Goal: Information Seeking & Learning: Learn about a topic

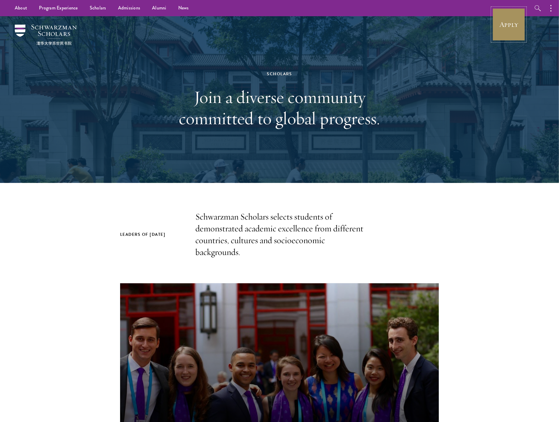
click at [502, 24] on link "Apply" at bounding box center [508, 24] width 33 height 33
click at [160, 9] on link "Alumni" at bounding box center [159, 8] width 26 height 16
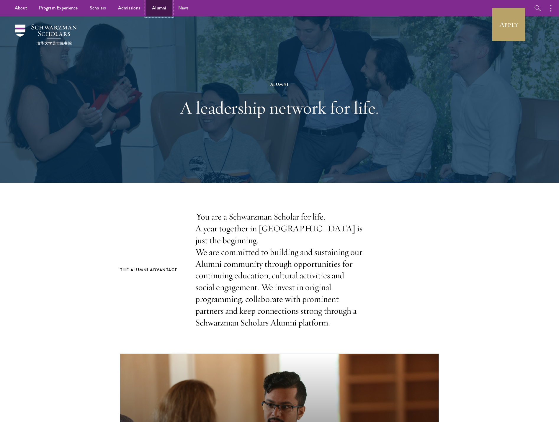
click at [152, 11] on link "Alumni" at bounding box center [159, 8] width 26 height 16
click at [90, 8] on link "Scholars" at bounding box center [98, 8] width 28 height 16
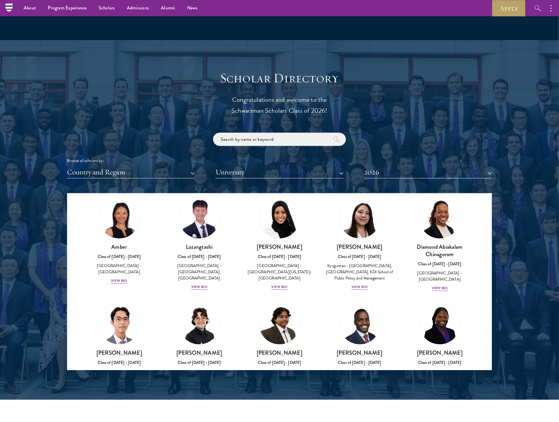
scroll to position [33, 0]
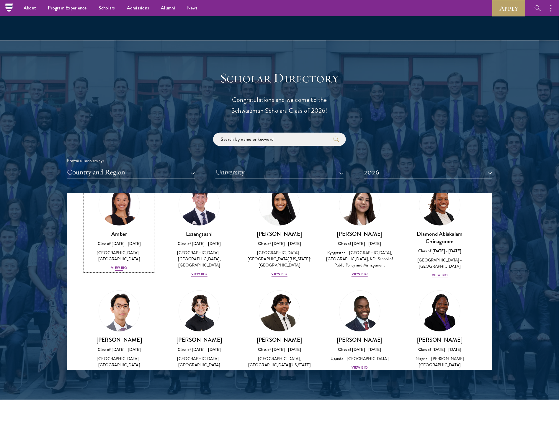
click at [118, 265] on div "View Bio" at bounding box center [119, 268] width 16 height 6
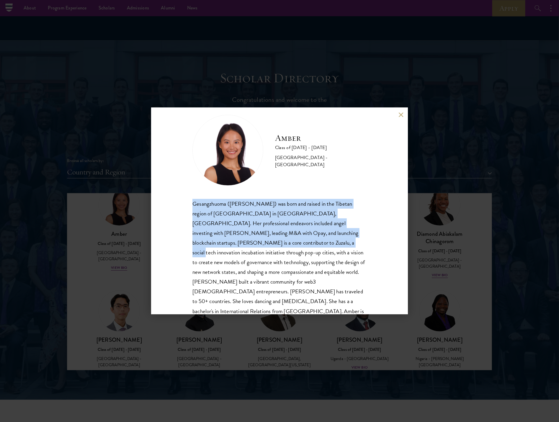
scroll to position [20, 0]
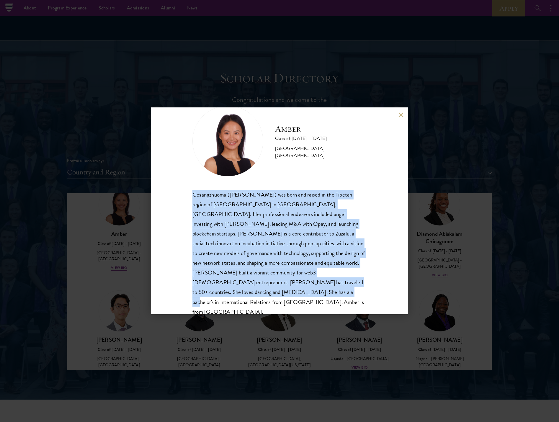
drag, startPoint x: 215, startPoint y: 219, endPoint x: 242, endPoint y: 290, distance: 76.0
click at [242, 290] on div "Gesangzhuoma ([PERSON_NAME]) was born and raised in the Tibetan region of [GEOG…" at bounding box center [279, 253] width 174 height 127
click at [399, 114] on button at bounding box center [401, 114] width 5 height 5
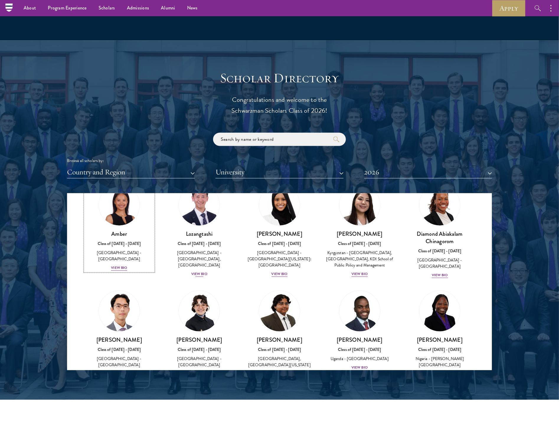
scroll to position [24, 0]
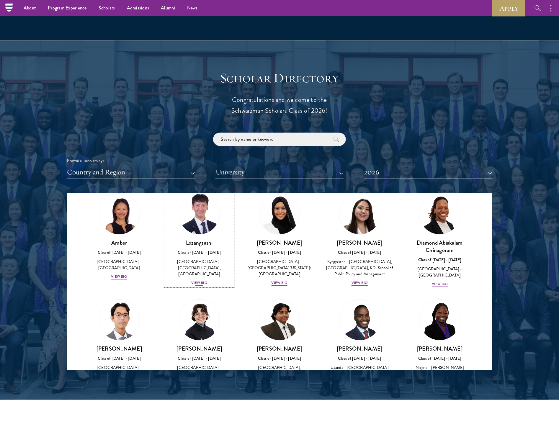
click at [200, 280] on div "View Bio" at bounding box center [199, 283] width 16 height 6
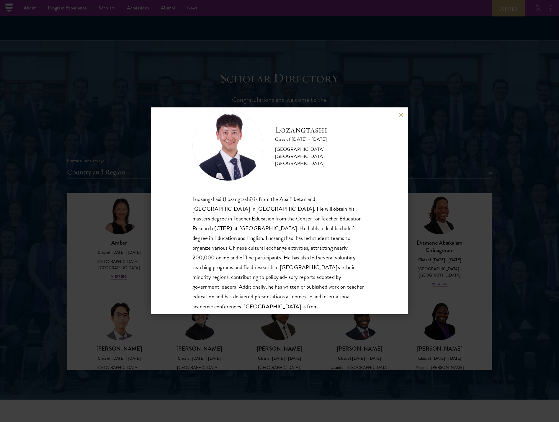
scroll to position [30, 0]
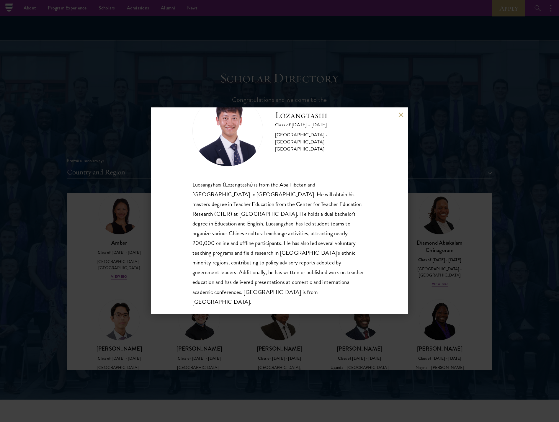
click at [131, 260] on div "Lozangtashi Class of [DATE] - [DATE] [GEOGRAPHIC_DATA] - [GEOGRAPHIC_DATA], [GE…" at bounding box center [279, 211] width 559 height 422
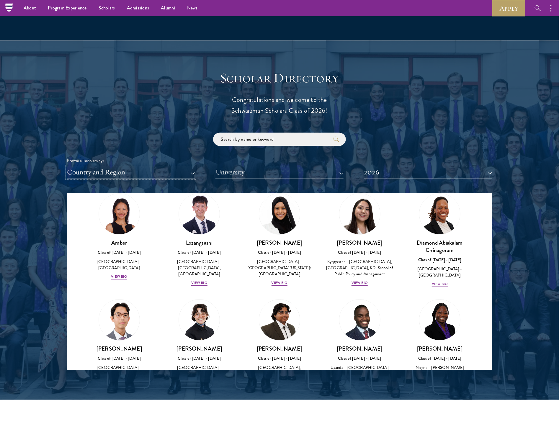
click at [152, 173] on button "Country and Region" at bounding box center [131, 172] width 128 height 12
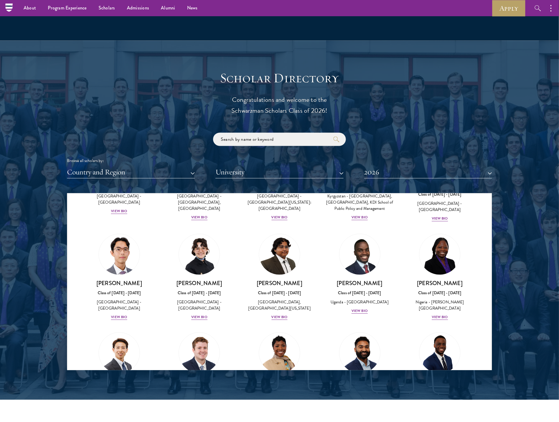
scroll to position [122, 0]
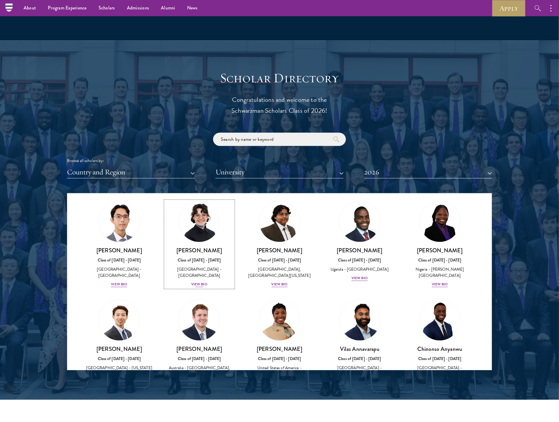
click at [198, 288] on div "View Bio" at bounding box center [199, 285] width 16 height 6
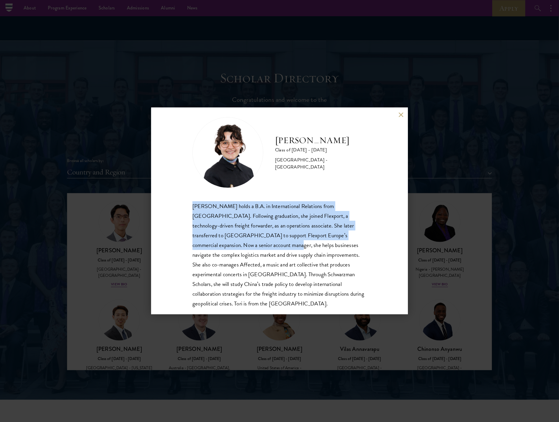
scroll to position [20, 0]
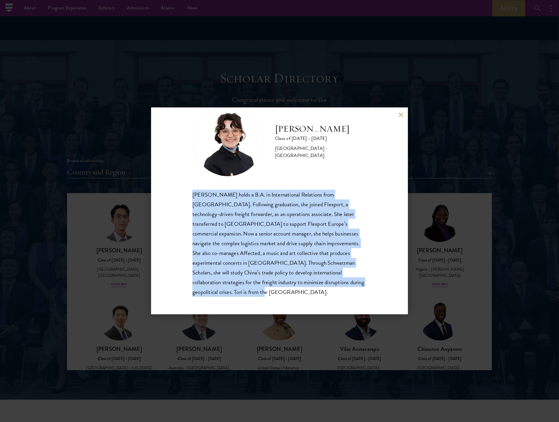
drag, startPoint x: 191, startPoint y: 216, endPoint x: 249, endPoint y: 291, distance: 94.9
click at [249, 291] on div "[PERSON_NAME] Class of [DATE] - [DATE] [GEOGRAPHIC_DATA] - [GEOGRAPHIC_DATA] [P…" at bounding box center [279, 211] width 257 height 207
copy div "[PERSON_NAME] holds a B.A. in International Relations from [GEOGRAPHIC_DATA]. F…"
drag, startPoint x: 164, startPoint y: 331, endPoint x: 401, endPoint y: 116, distance: 320.0
click at [164, 331] on div "[PERSON_NAME] Class of [DATE] - [DATE] [GEOGRAPHIC_DATA] - [GEOGRAPHIC_DATA] [P…" at bounding box center [279, 211] width 559 height 422
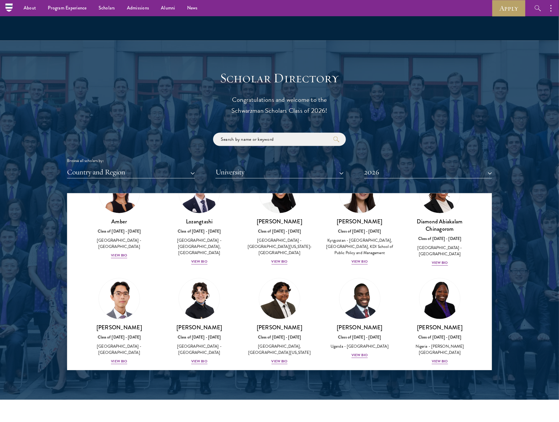
click at [401, 116] on div "Scholar Directory Congratulations and welcome to the Schwarzman Scholars Class …" at bounding box center [279, 220] width 425 height 300
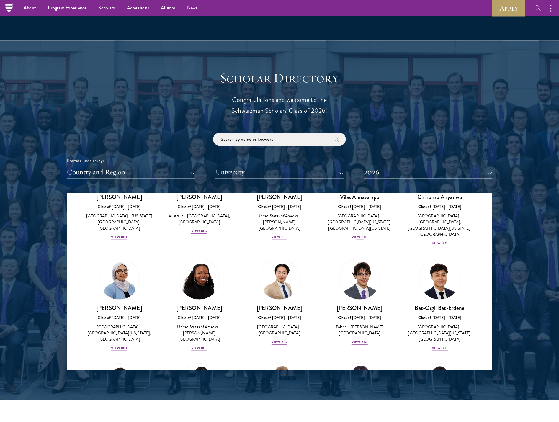
scroll to position [275, 0]
click at [359, 339] on div "View Bio" at bounding box center [360, 342] width 16 height 6
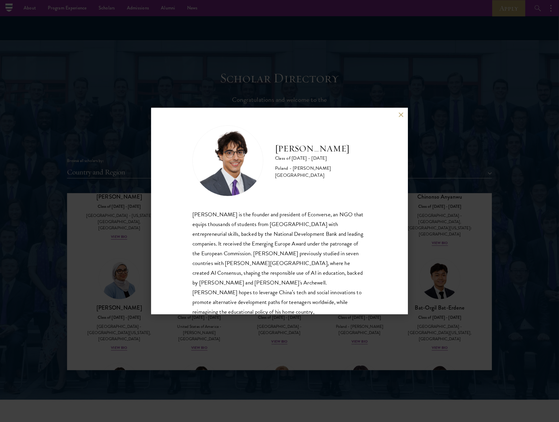
click at [397, 115] on div "[PERSON_NAME] Class of [DATE] - [DATE] [GEOGRAPHIC_DATA] - [PERSON_NAME][GEOGRA…" at bounding box center [279, 211] width 257 height 207
click at [400, 115] on button at bounding box center [401, 114] width 5 height 5
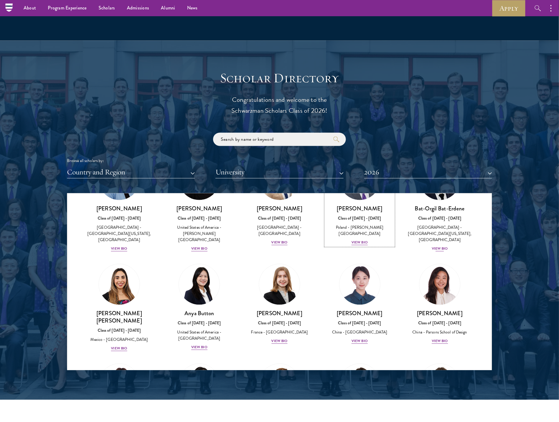
scroll to position [406, 0]
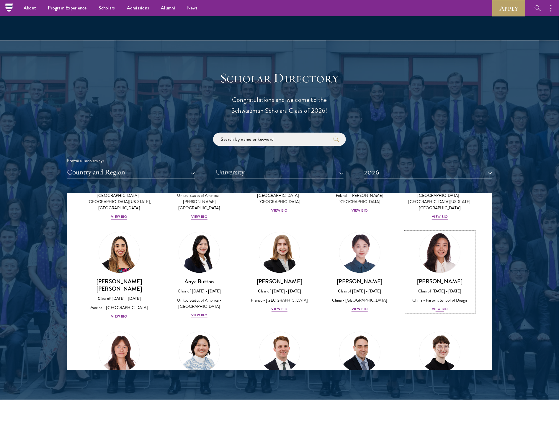
click at [436, 306] on div "View Bio" at bounding box center [440, 309] width 16 height 6
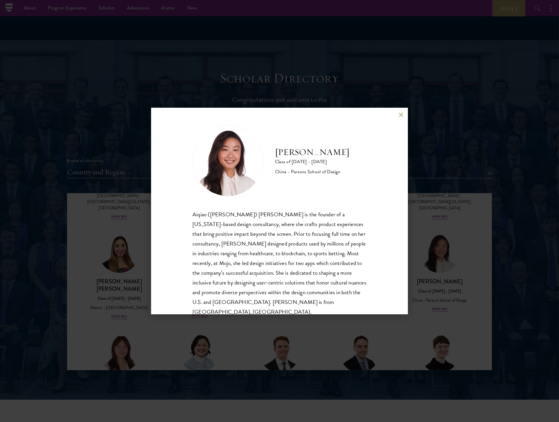
click at [402, 112] on button at bounding box center [401, 114] width 5 height 5
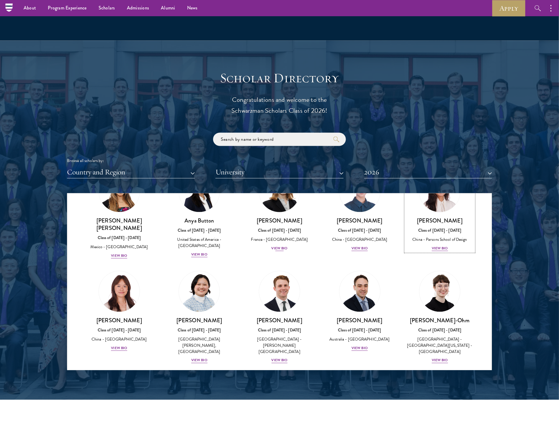
scroll to position [471, 0]
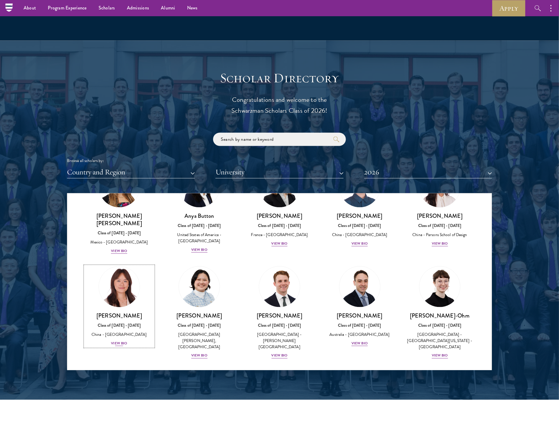
click at [115, 341] on div "View Bio" at bounding box center [119, 344] width 16 height 6
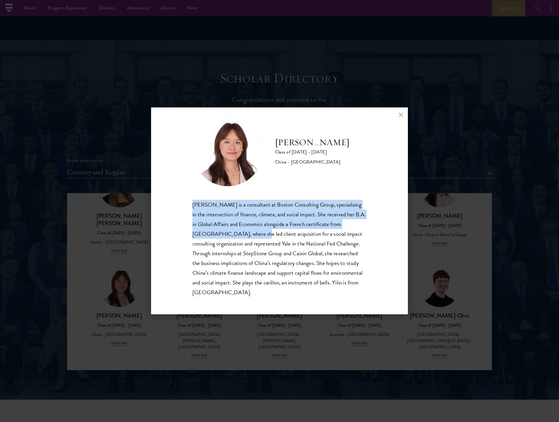
scroll to position [10, 0]
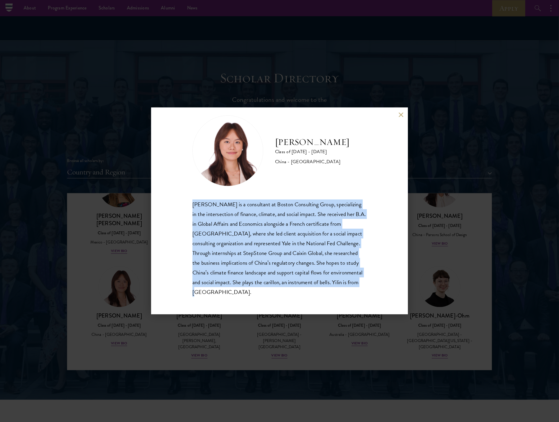
drag, startPoint x: 191, startPoint y: 216, endPoint x: 261, endPoint y: 294, distance: 104.5
click at [261, 294] on div "[PERSON_NAME] Class of [DATE] - [DATE] [GEOGRAPHIC_DATA] - [GEOGRAPHIC_DATA] [P…" at bounding box center [279, 211] width 257 height 207
copy div "[PERSON_NAME] is a consultant at Boston Consulting Group, specializing in the i…"
click at [399, 116] on button at bounding box center [401, 114] width 5 height 5
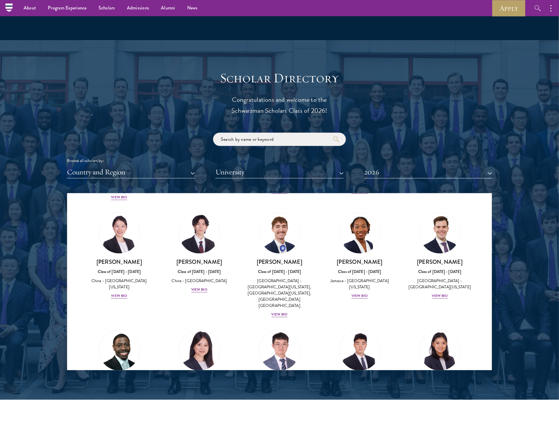
scroll to position [2741, 0]
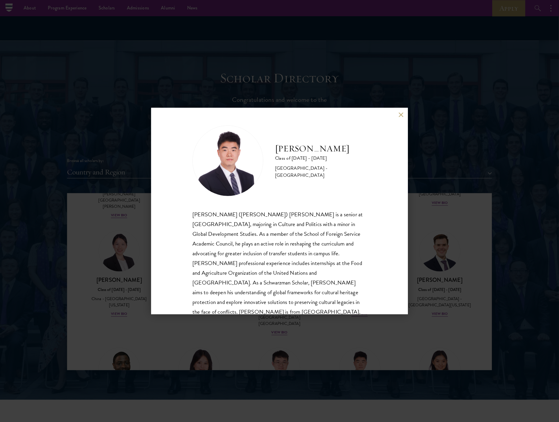
drag, startPoint x: 400, startPoint y: 111, endPoint x: 400, endPoint y: 115, distance: 4.1
click at [400, 111] on div "[PERSON_NAME] Class of [DATE] - [DATE] [GEOGRAPHIC_DATA] - [GEOGRAPHIC_DATA] [P…" at bounding box center [279, 211] width 257 height 207
click at [400, 115] on button at bounding box center [401, 114] width 5 height 5
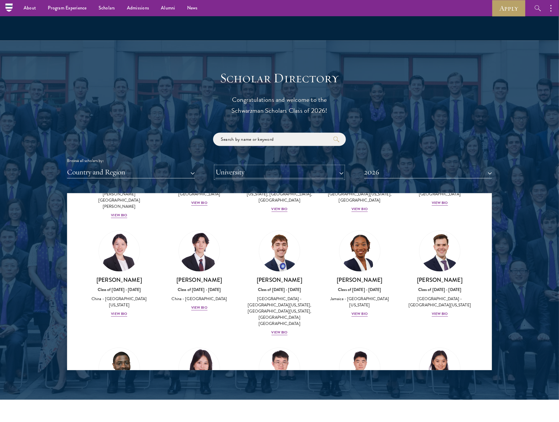
click at [233, 171] on button "University" at bounding box center [279, 172] width 128 height 12
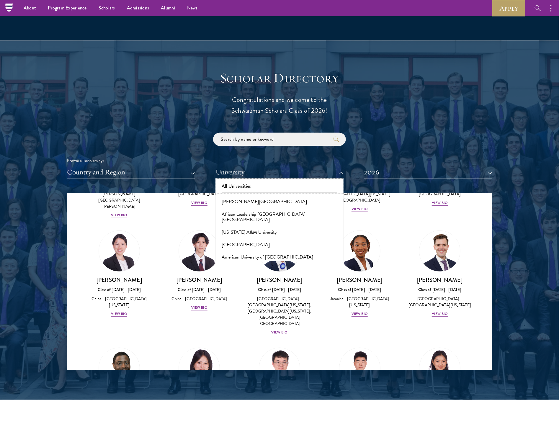
click at [244, 187] on button "All Universities" at bounding box center [279, 186] width 124 height 12
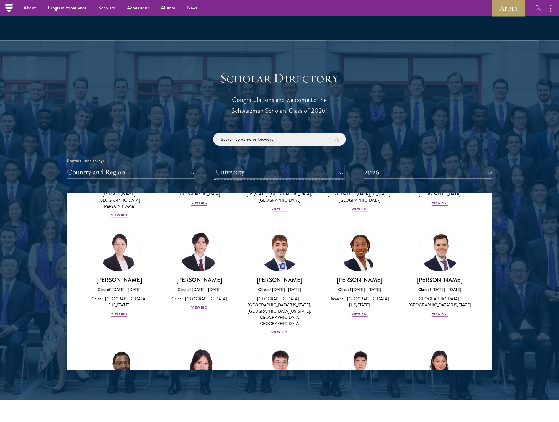
click at [242, 174] on button "University" at bounding box center [279, 172] width 128 height 12
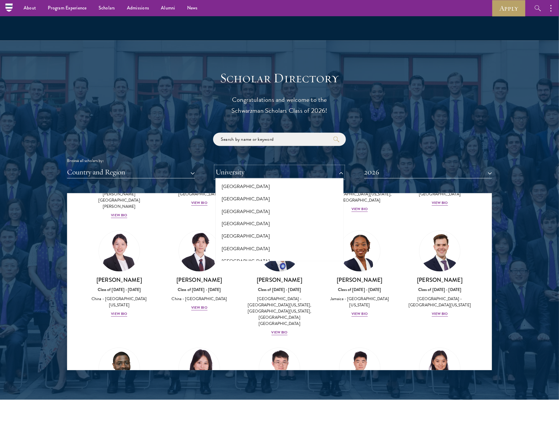
scroll to position [4362, 0]
click at [277, 280] on button "[GEOGRAPHIC_DATA][US_STATE]" at bounding box center [279, 286] width 124 height 12
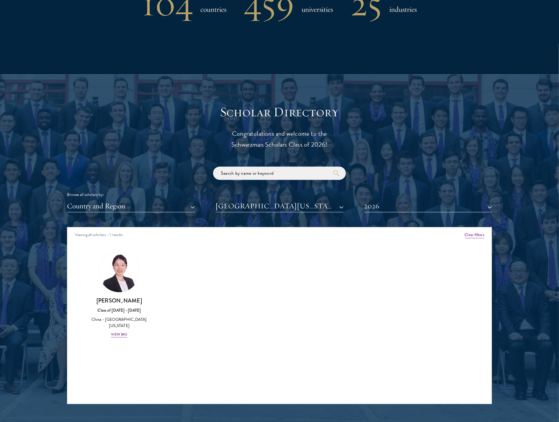
scroll to position [557, 0]
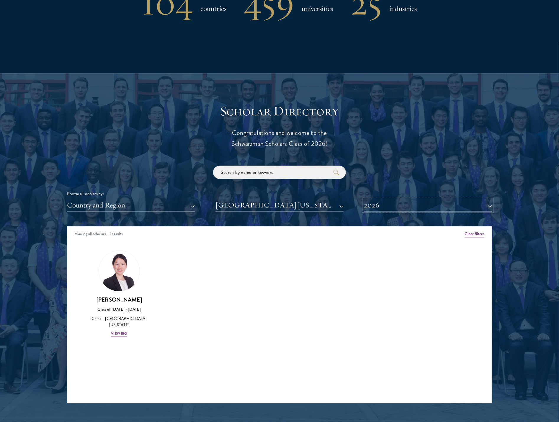
click at [377, 206] on button "2026" at bounding box center [428, 206] width 128 height 12
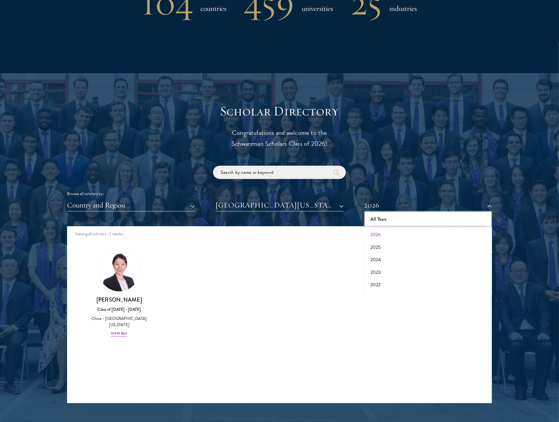
click at [380, 218] on button "All Years" at bounding box center [428, 219] width 124 height 12
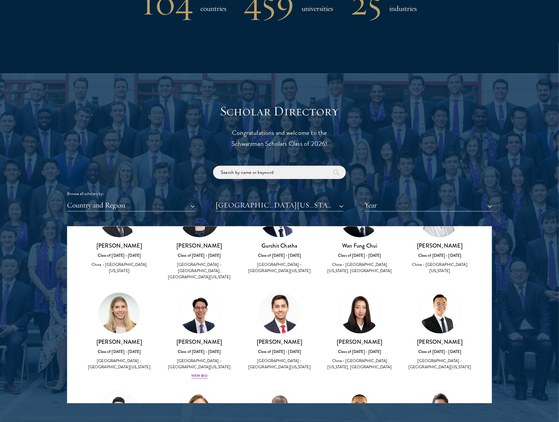
scroll to position [197, 0]
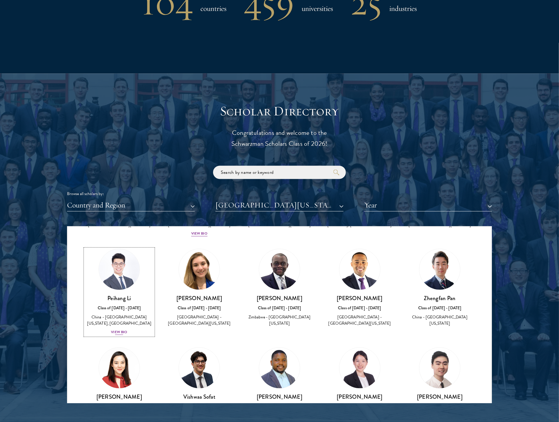
click at [130, 330] on div "Peihang Li Class of [DATE] - [DATE] [GEOGRAPHIC_DATA] - [GEOGRAPHIC_DATA][US_ST…" at bounding box center [119, 315] width 68 height 41
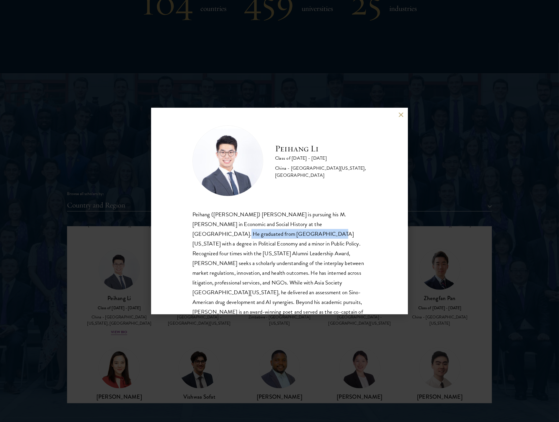
drag, startPoint x: 309, startPoint y: 224, endPoint x: 236, endPoint y: 233, distance: 73.1
click at [236, 233] on div "Peihang ([PERSON_NAME]) [PERSON_NAME] is pursuing his M.[PERSON_NAME] in Econom…" at bounding box center [279, 273] width 174 height 127
copy div "[GEOGRAPHIC_DATA][US_STATE]"
click at [400, 114] on button at bounding box center [401, 114] width 5 height 5
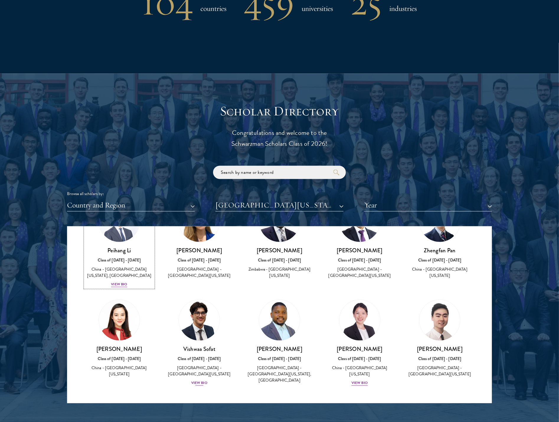
scroll to position [245, 0]
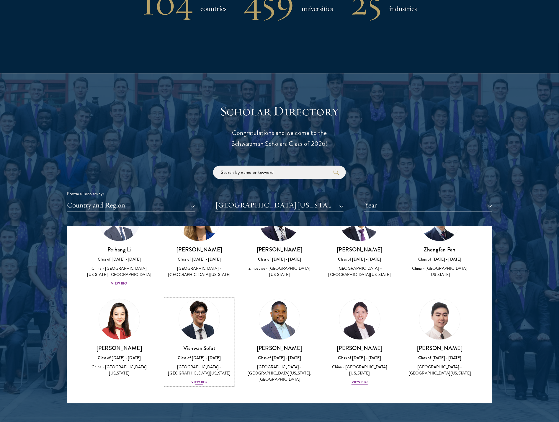
click at [197, 380] on div "View Bio" at bounding box center [199, 382] width 16 height 6
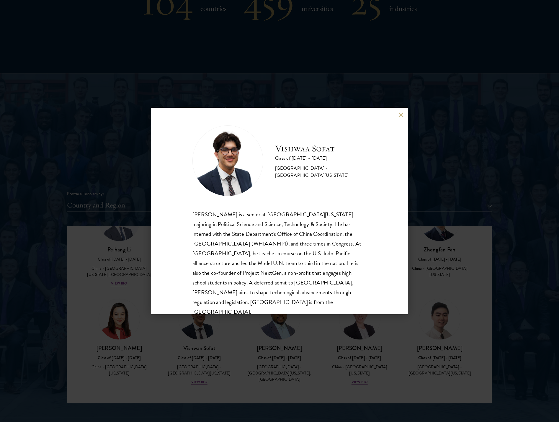
scroll to position [1, 0]
click at [399, 114] on button at bounding box center [401, 114] width 5 height 5
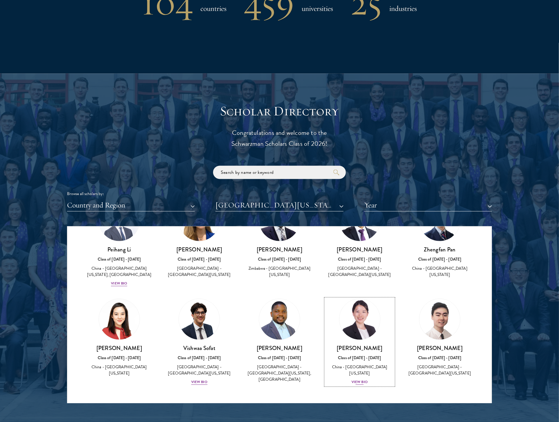
click at [358, 380] on div "View Bio" at bounding box center [360, 382] width 16 height 6
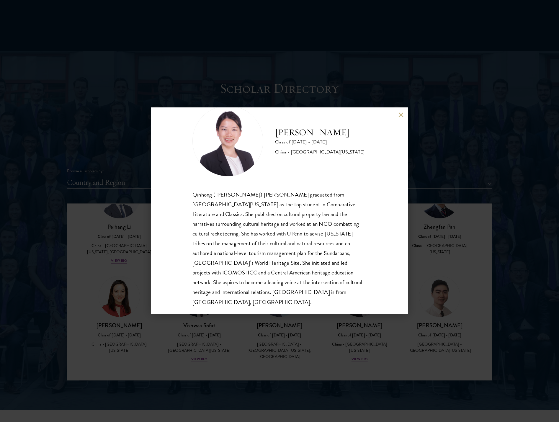
scroll to position [590, 0]
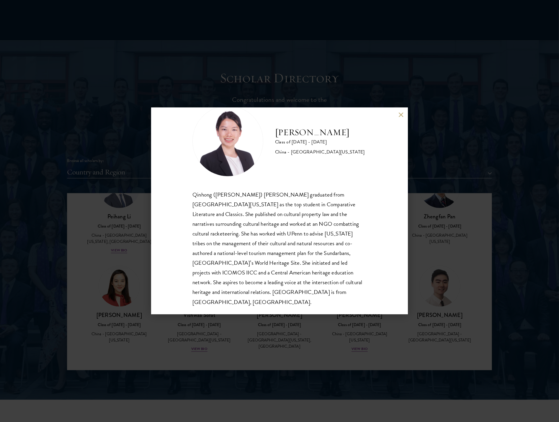
click at [401, 114] on button at bounding box center [401, 114] width 5 height 5
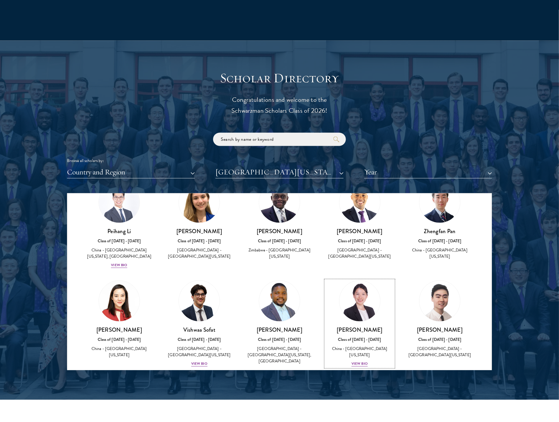
scroll to position [179, 0]
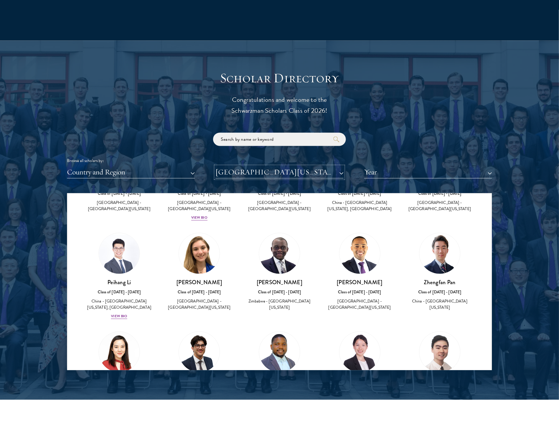
click at [281, 167] on button "[GEOGRAPHIC_DATA][US_STATE]" at bounding box center [279, 172] width 128 height 12
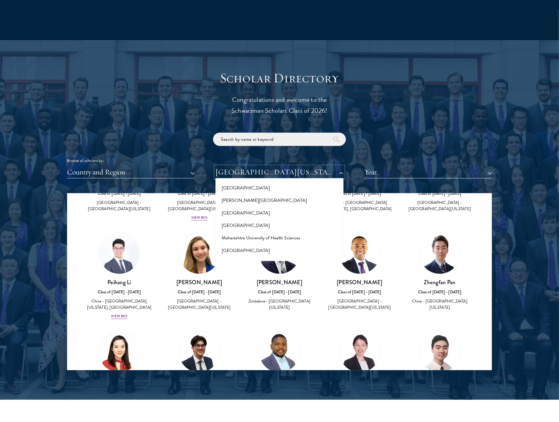
scroll to position [0, 0]
click at [273, 190] on button "All Universities" at bounding box center [279, 186] width 124 height 12
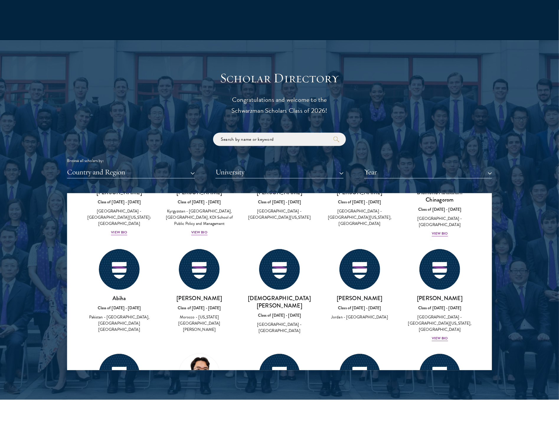
scroll to position [6474, 0]
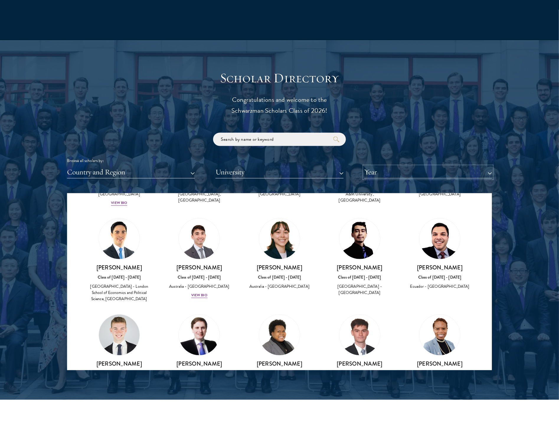
click at [381, 173] on button "Year" at bounding box center [428, 172] width 128 height 12
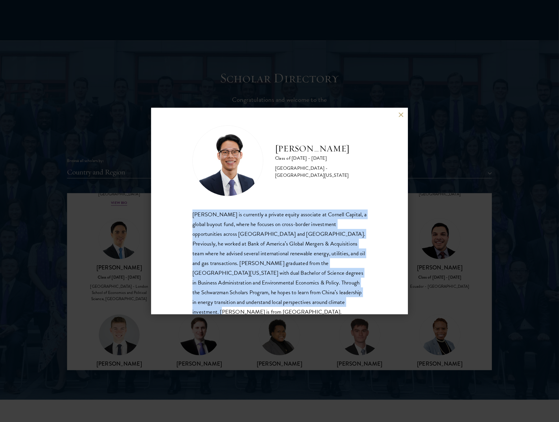
scroll to position [10, 0]
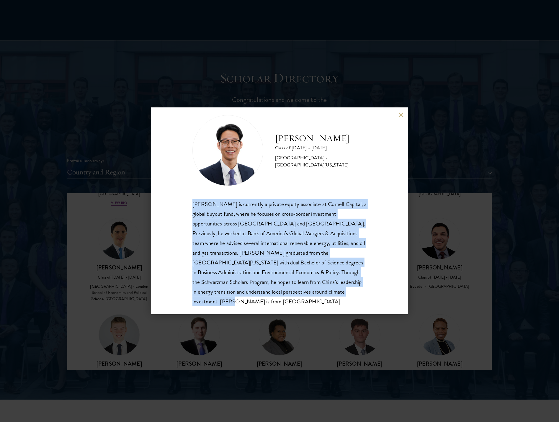
copy p "[PERSON_NAME] is currently a private equity associate at Cornell Capital, a glo…"
drag, startPoint x: 192, startPoint y: 216, endPoint x: 337, endPoint y: 294, distance: 164.4
click at [337, 294] on p "[PERSON_NAME] is currently a private equity associate at Cornell Capital, a glo…" at bounding box center [279, 252] width 174 height 107
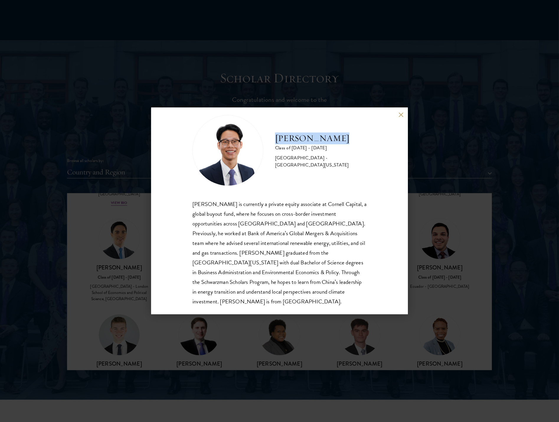
drag, startPoint x: 277, startPoint y: 142, endPoint x: 343, endPoint y: 143, distance: 66.7
click at [343, 143] on h2 "[PERSON_NAME]" at bounding box center [321, 139] width 92 height 12
copy h2 "[PERSON_NAME]"
drag, startPoint x: 399, startPoint y: 115, endPoint x: 422, endPoint y: 229, distance: 117.1
click at [399, 114] on button at bounding box center [401, 114] width 5 height 5
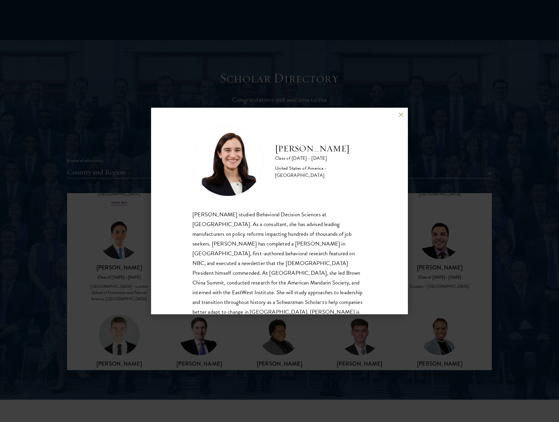
scroll to position [10, 0]
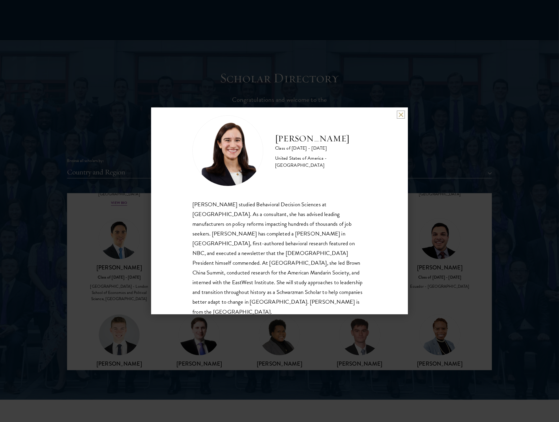
click at [400, 115] on button at bounding box center [401, 114] width 5 height 5
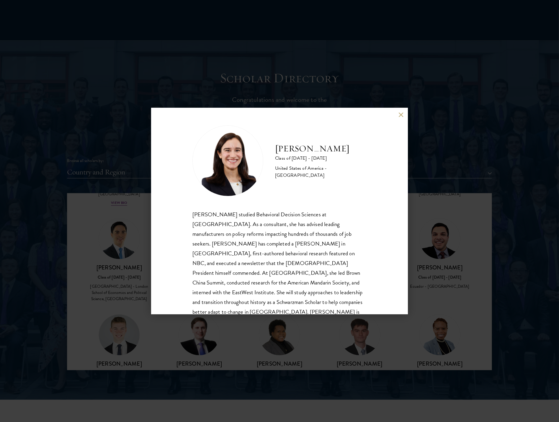
scroll to position [10, 0]
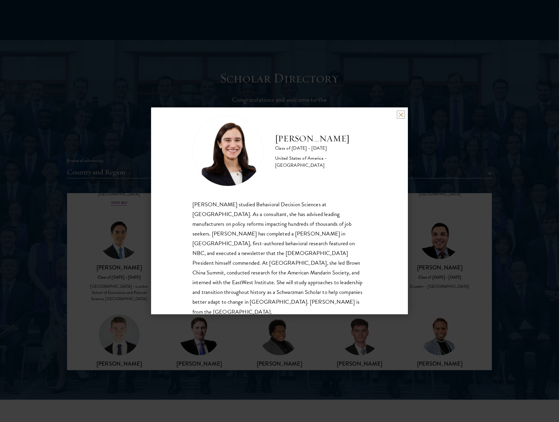
click at [401, 114] on button at bounding box center [401, 114] width 5 height 5
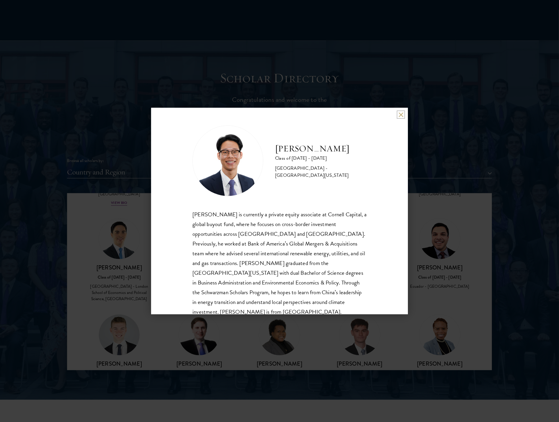
click at [402, 115] on button at bounding box center [401, 114] width 5 height 5
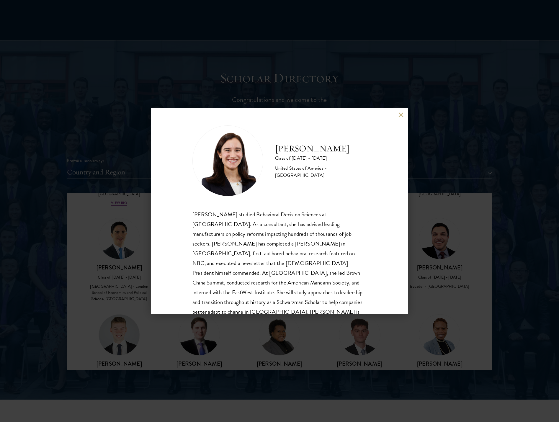
click at [402, 113] on button at bounding box center [401, 114] width 5 height 5
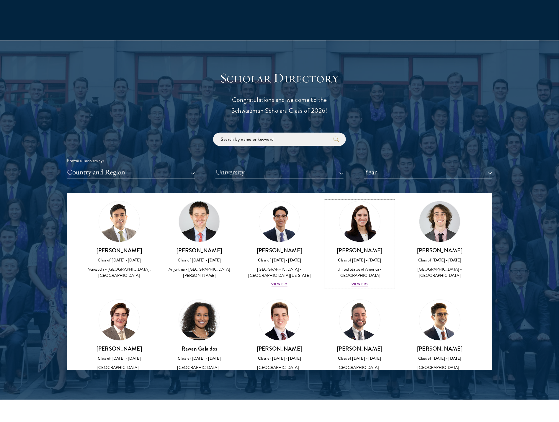
scroll to position [6868, 0]
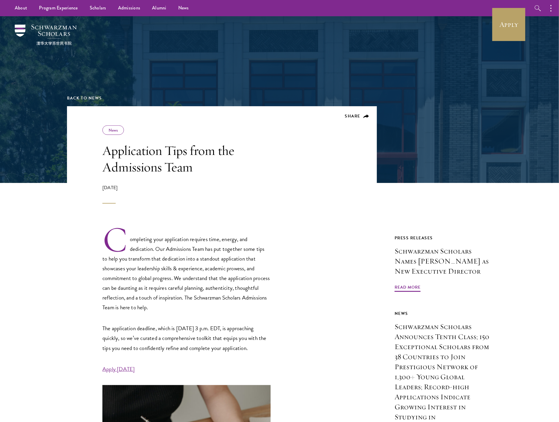
click at [179, 231] on p "Completing your application requires time, energy, and dedication. Our Admissio…" at bounding box center [186, 269] width 168 height 86
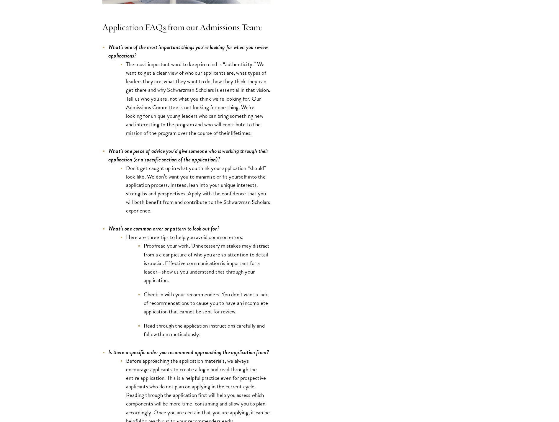
scroll to position [1837, 0]
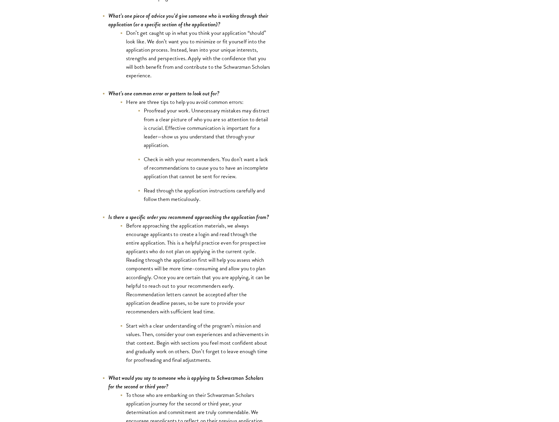
click at [182, 228] on li "Before approaching the application materials, we always encourage applicants to…" at bounding box center [195, 269] width 151 height 94
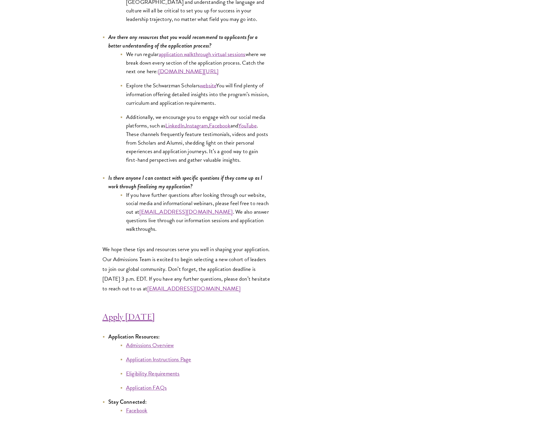
scroll to position [3083, 0]
